Goal: Find specific page/section: Find specific page/section

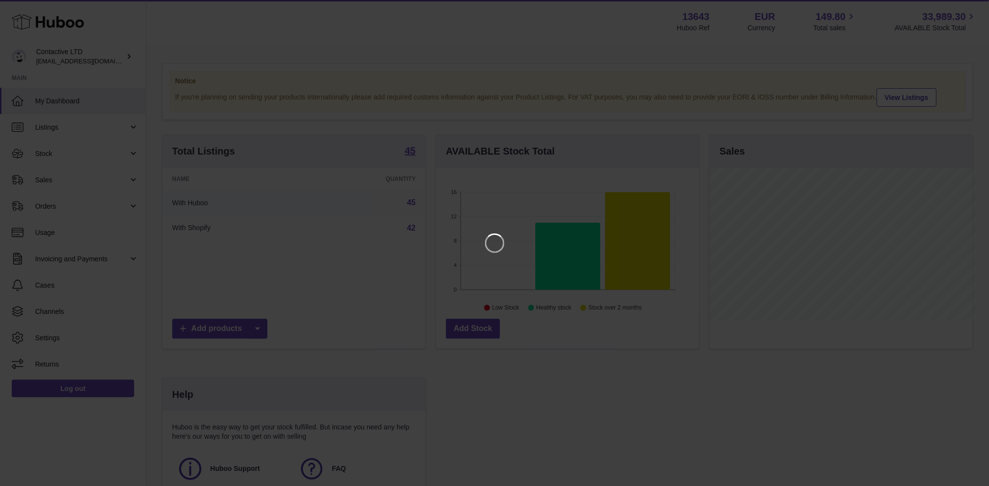
scroll to position [152, 266]
click at [971, 11] on icon "Close" at bounding box center [974, 9] width 8 height 8
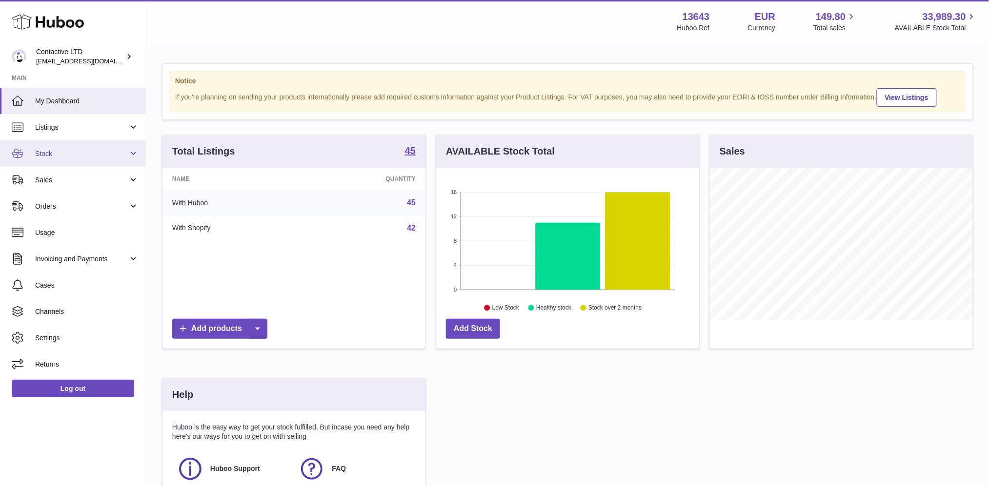
click at [80, 149] on span "Stock" at bounding box center [81, 153] width 93 height 9
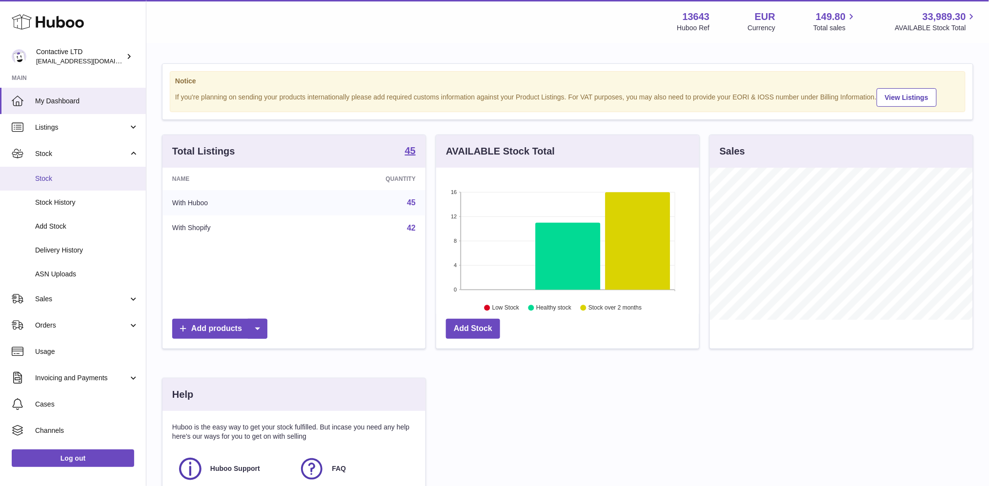
click at [73, 176] on span "Stock" at bounding box center [86, 178] width 103 height 9
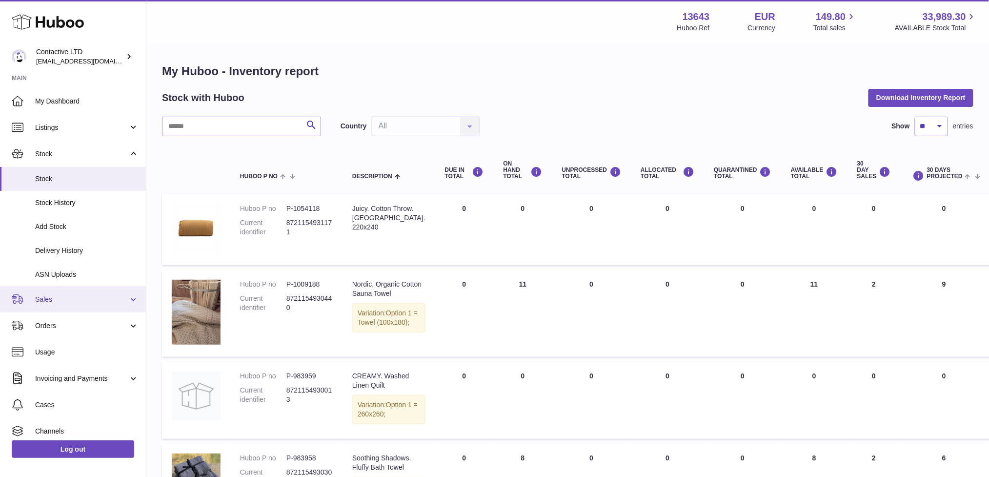
click at [63, 304] on link "Sales" at bounding box center [73, 299] width 146 height 26
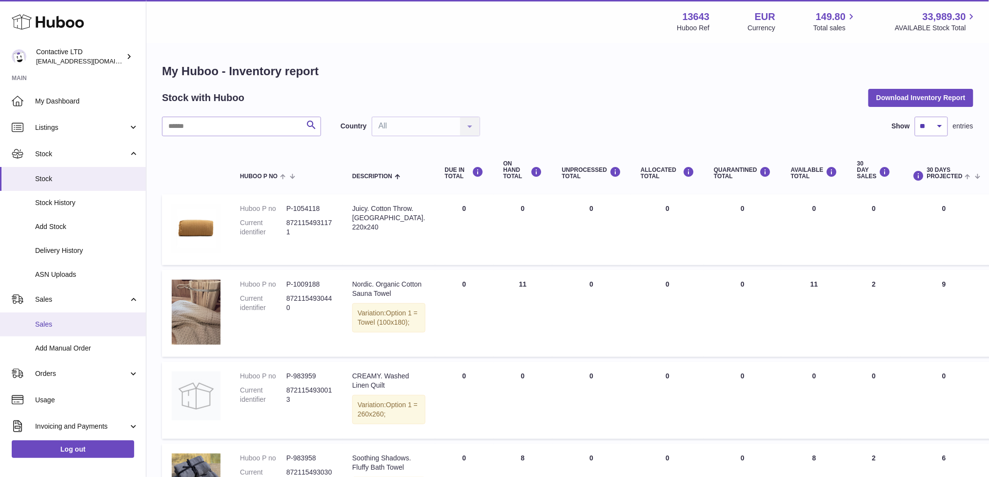
click at [74, 324] on span "Sales" at bounding box center [86, 324] width 103 height 9
